Goal: Transaction & Acquisition: Download file/media

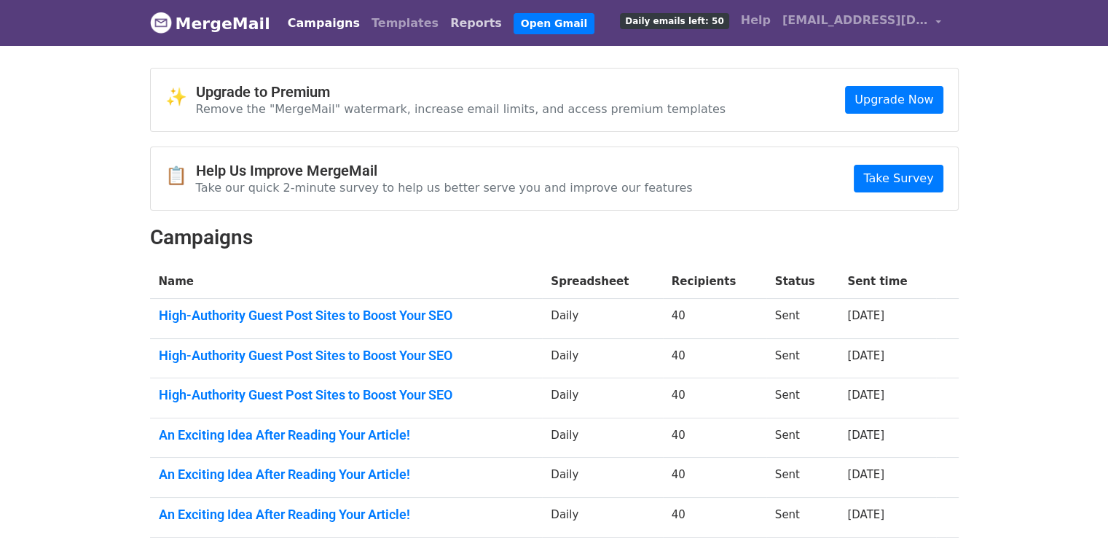
click at [444, 28] on link "Reports" at bounding box center [475, 23] width 63 height 29
click at [445, 17] on link "Reports" at bounding box center [475, 23] width 63 height 29
click at [444, 30] on link "Reports" at bounding box center [475, 23] width 63 height 29
click at [444, 26] on link "Reports" at bounding box center [475, 23] width 63 height 29
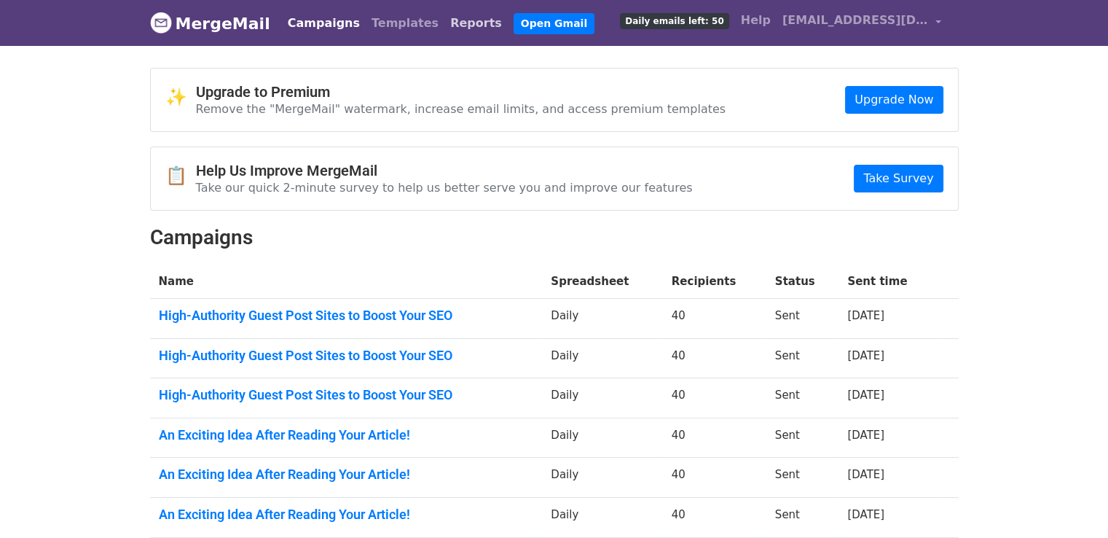
click at [444, 28] on link "Reports" at bounding box center [475, 23] width 63 height 29
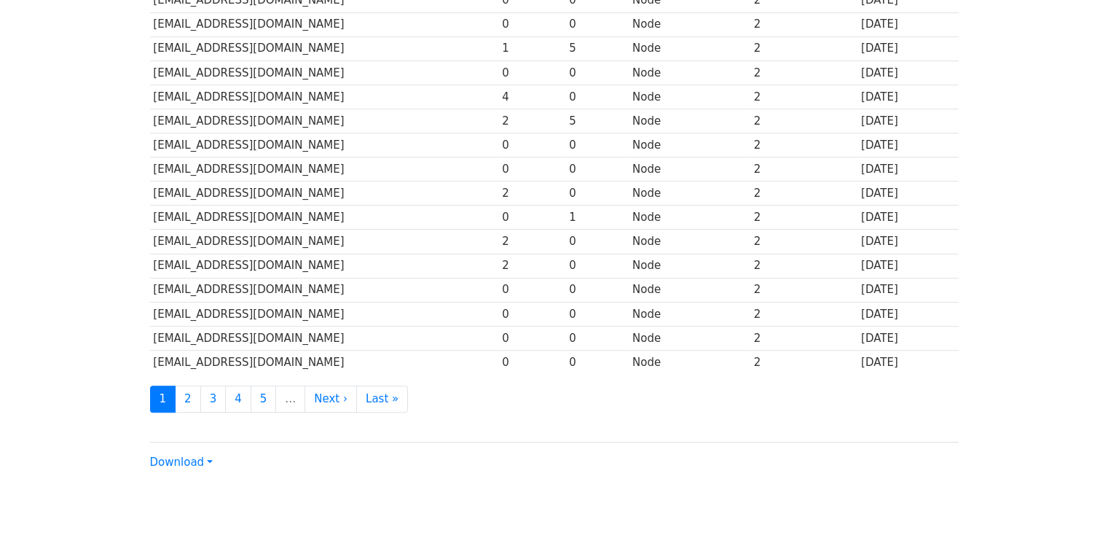
scroll to position [643, 0]
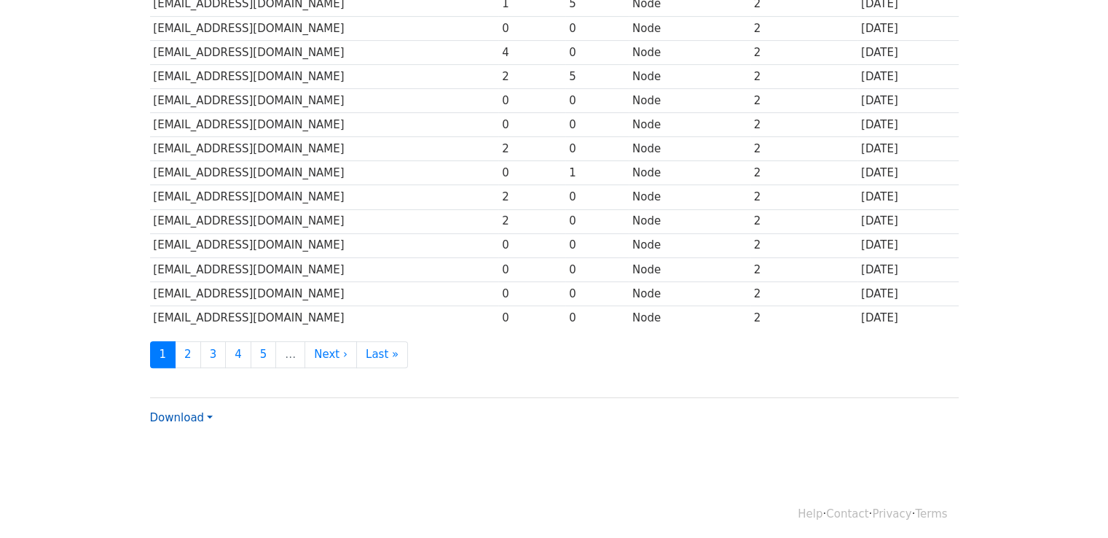
click at [191, 411] on font "Download" at bounding box center [177, 417] width 55 height 13
click at [192, 435] on link "CSV" at bounding box center [208, 445] width 115 height 23
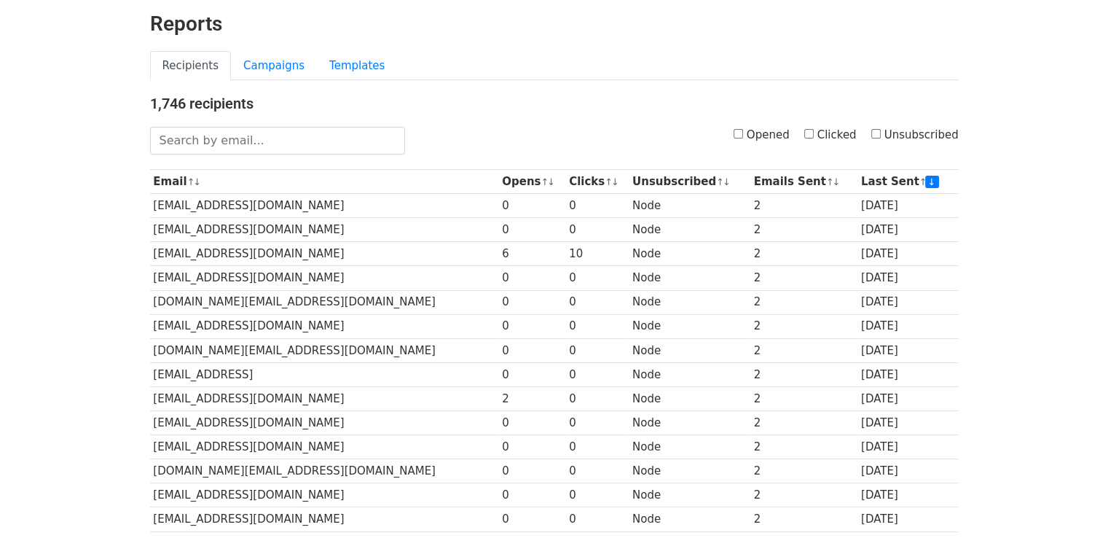
scroll to position [0, 0]
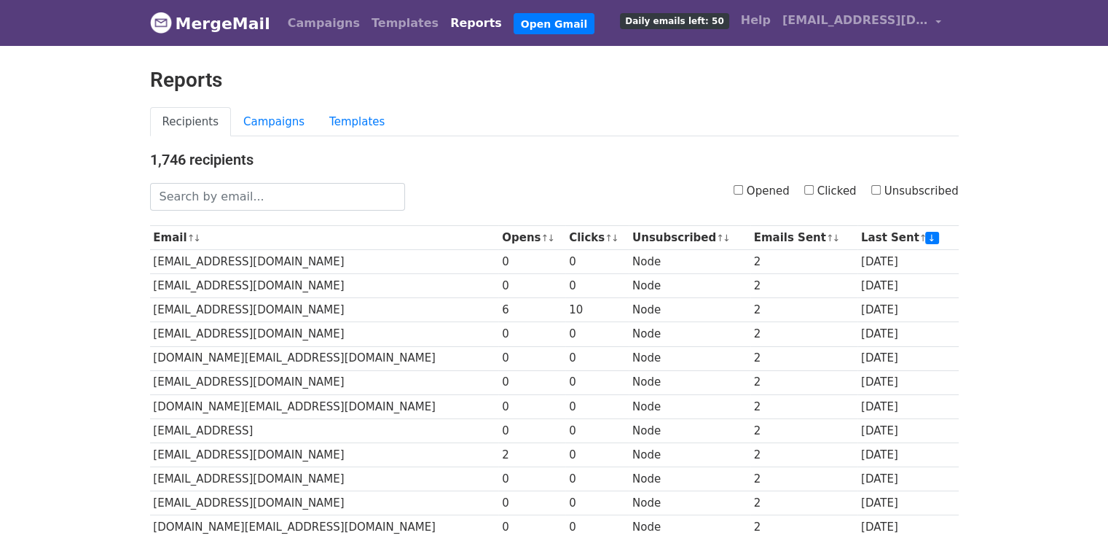
click at [814, 192] on input "Clicked" at bounding box center [808, 189] width 9 height 9
checkbox input "true"
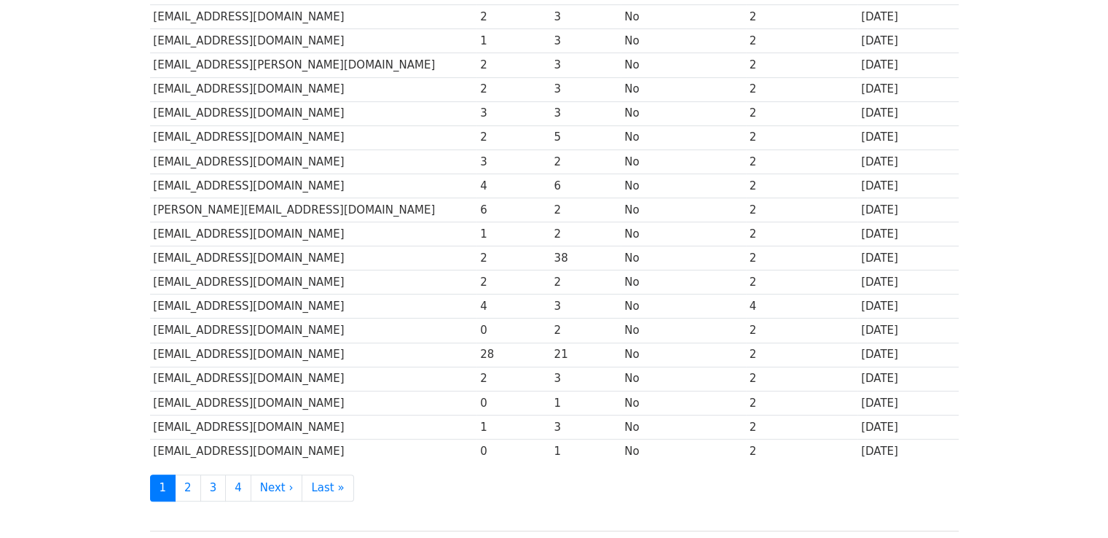
scroll to position [643, 0]
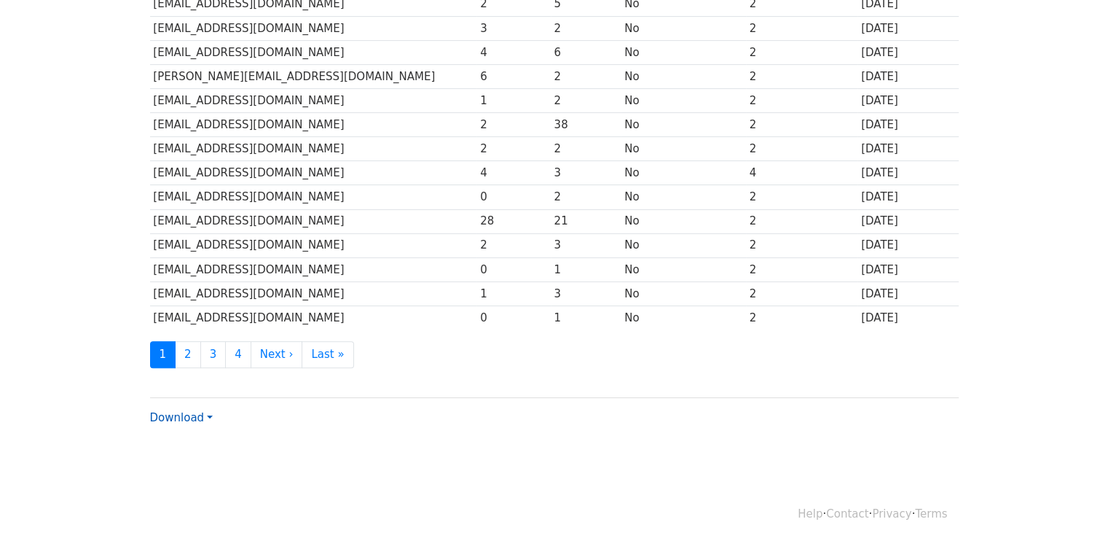
click at [171, 411] on link "Download" at bounding box center [181, 417] width 63 height 13
click at [189, 434] on link "CSV" at bounding box center [208, 445] width 115 height 23
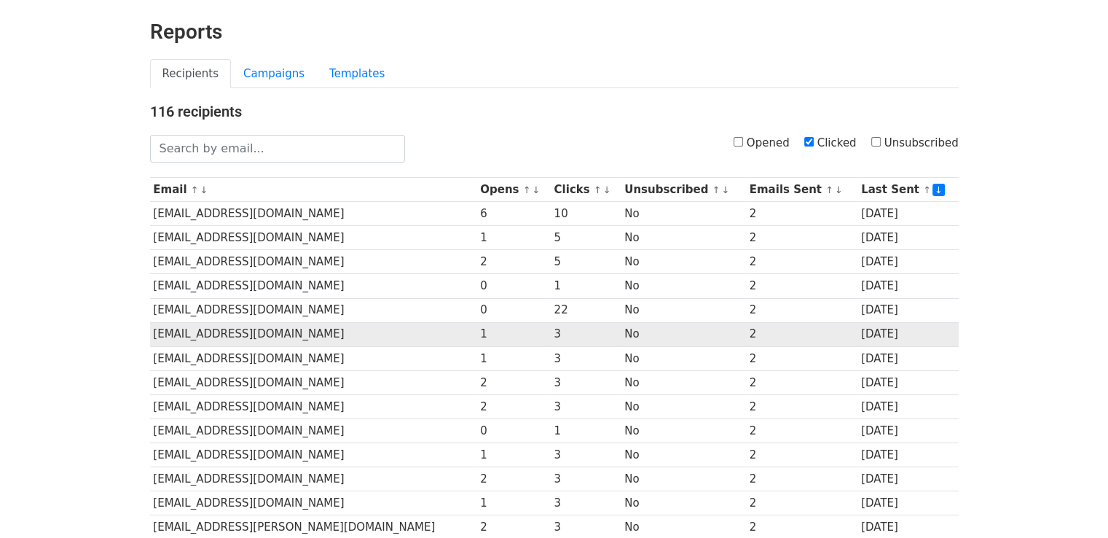
scroll to position [0, 0]
